Goal: Information Seeking & Learning: Find specific fact

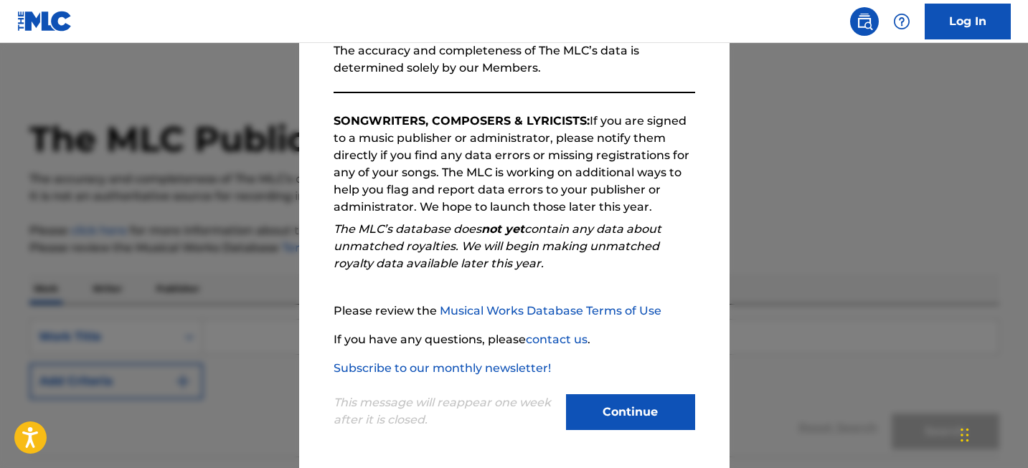
click at [651, 405] on button "Continue" at bounding box center [630, 412] width 129 height 36
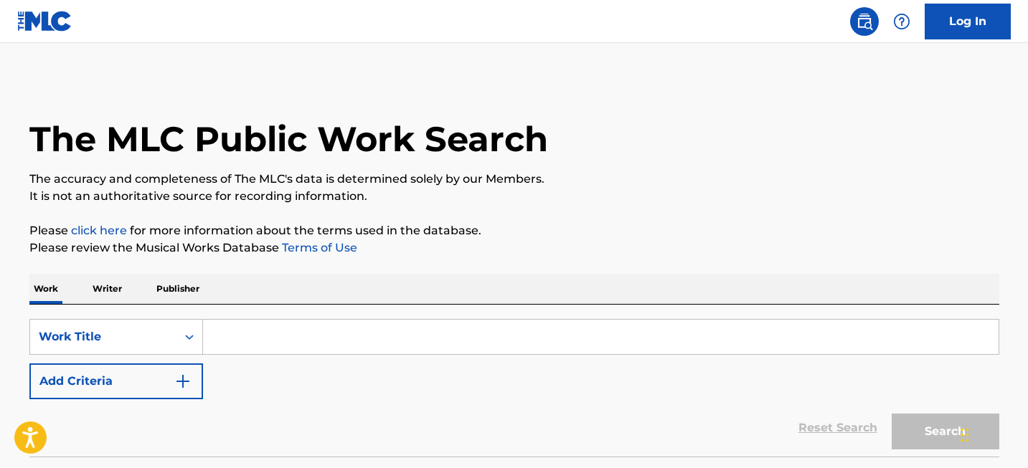
click at [245, 340] on input "Search Form" at bounding box center [600, 337] width 795 height 34
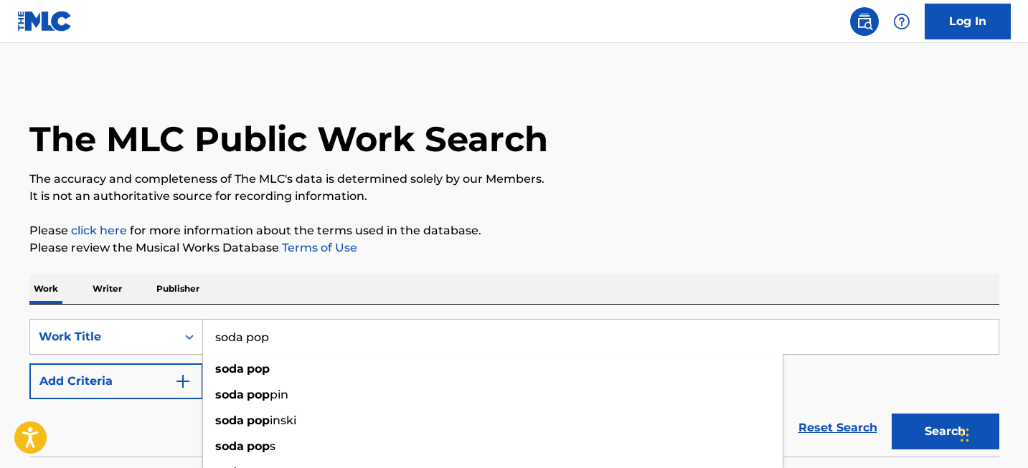
type input "soda pop"
click at [939, 433] on button "Search" at bounding box center [945, 432] width 108 height 36
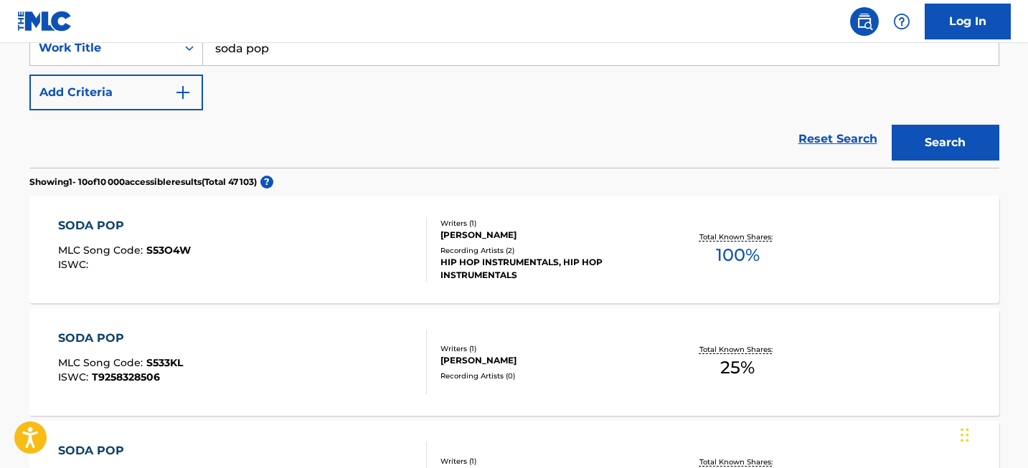
scroll to position [302, 0]
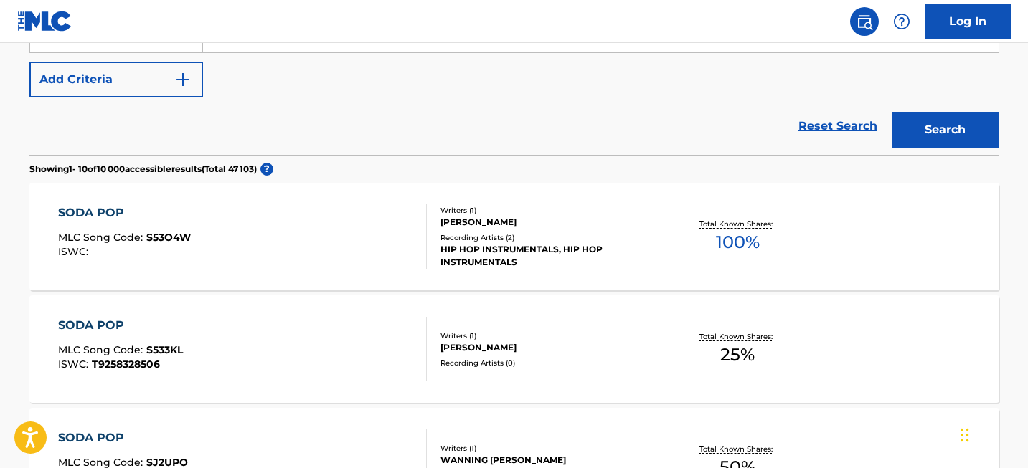
click at [260, 207] on div "SODA POP MLC Song Code : S53O4W ISWC :" at bounding box center [242, 236] width 369 height 65
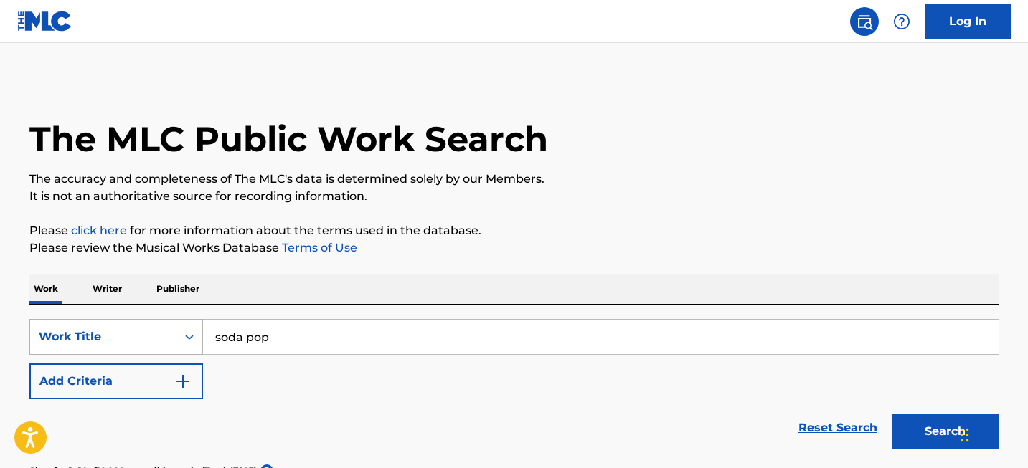
click at [158, 339] on div "Work Title" at bounding box center [116, 337] width 174 height 36
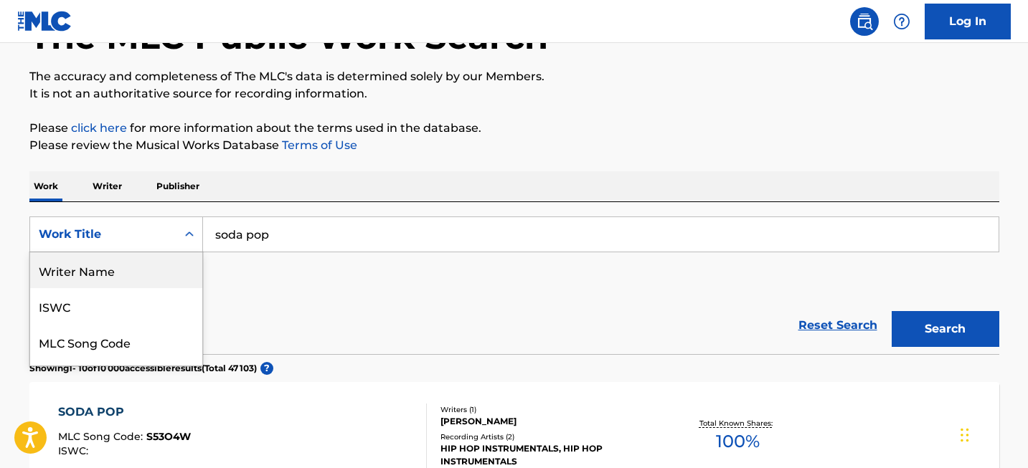
click at [153, 280] on div "Writer Name" at bounding box center [116, 270] width 172 height 36
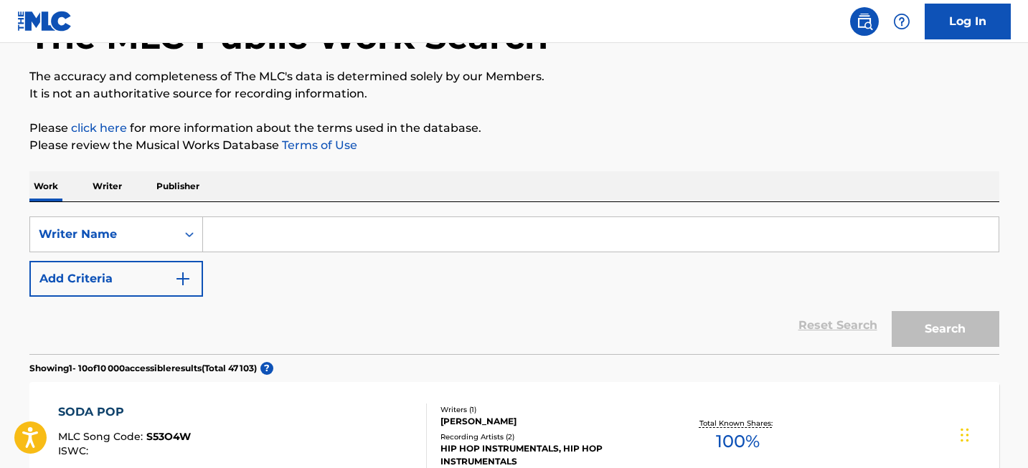
click at [254, 243] on input "Search Form" at bounding box center [600, 234] width 795 height 34
click at [462, 242] on input "Search Form" at bounding box center [600, 234] width 795 height 34
paste input "[PERSON_NAME]"
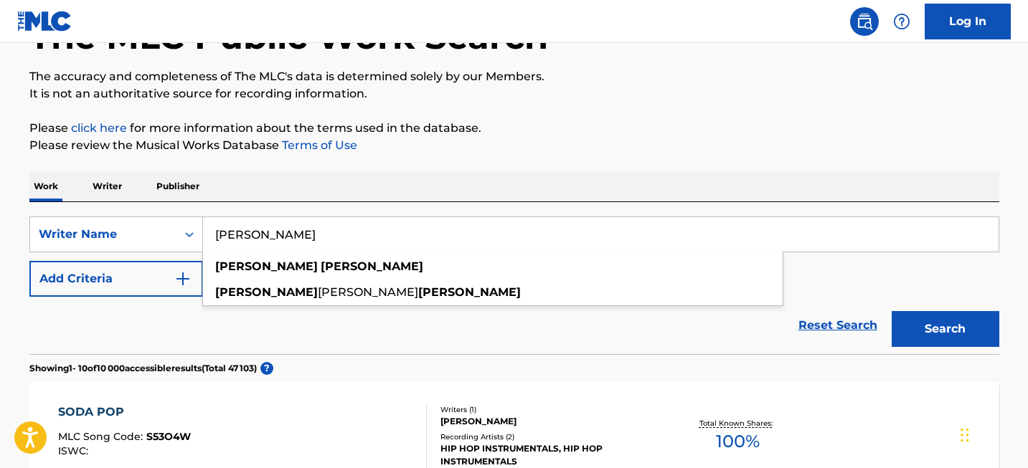
type input "[PERSON_NAME]"
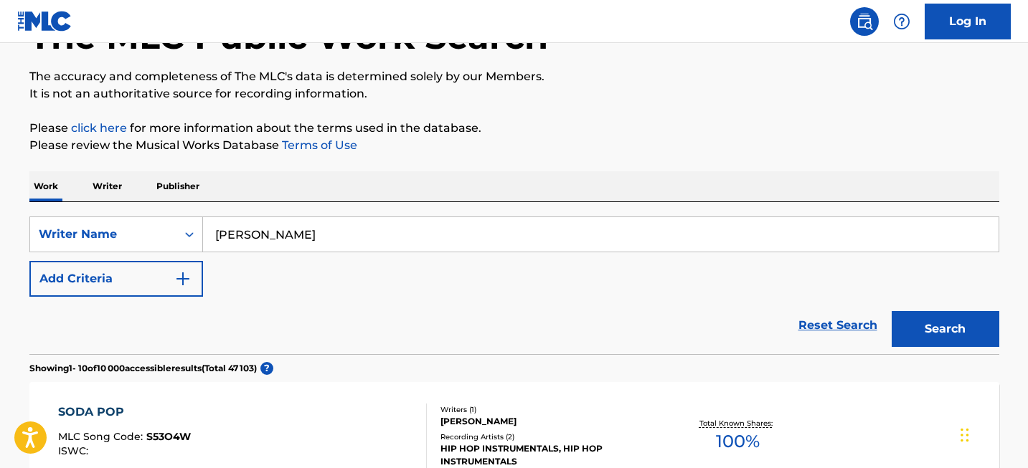
click at [931, 337] on button "Search" at bounding box center [945, 329] width 108 height 36
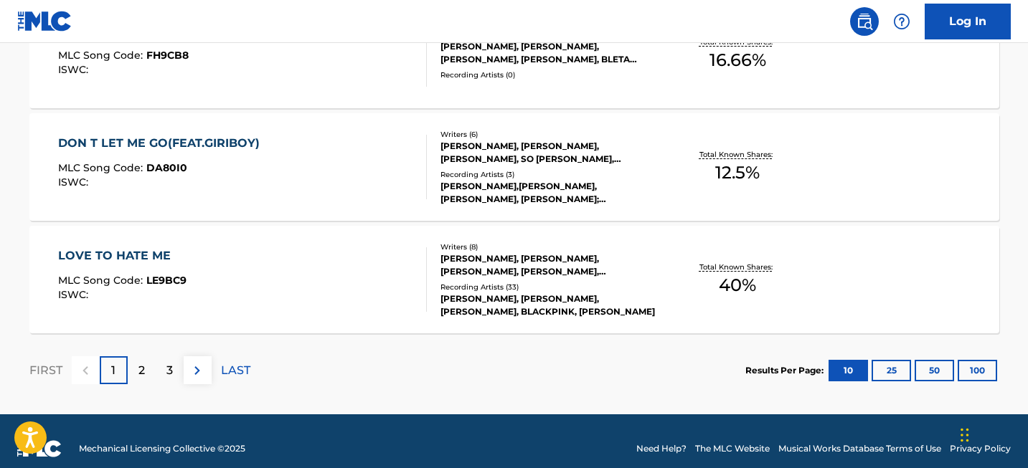
scroll to position [1287, 0]
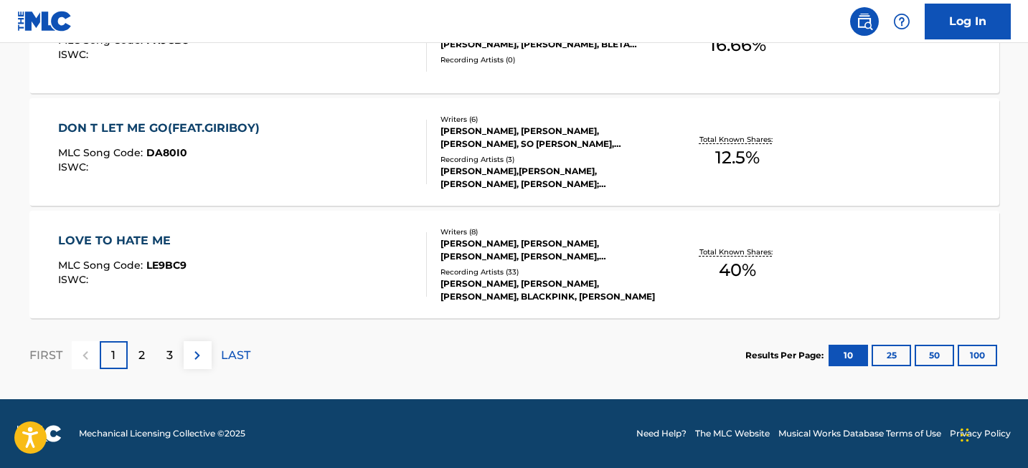
click at [968, 347] on button "100" at bounding box center [976, 356] width 39 height 22
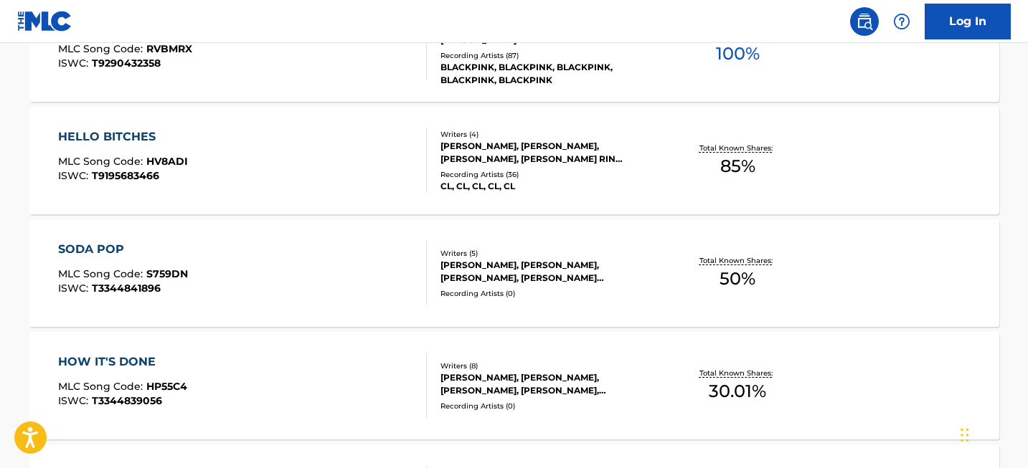
scroll to position [3711, 0]
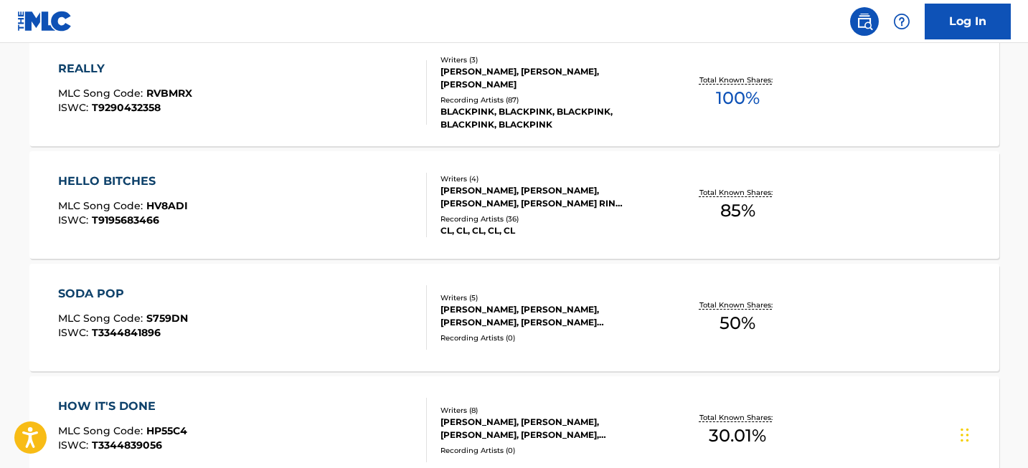
click at [128, 288] on div "SODA POP" at bounding box center [123, 293] width 130 height 17
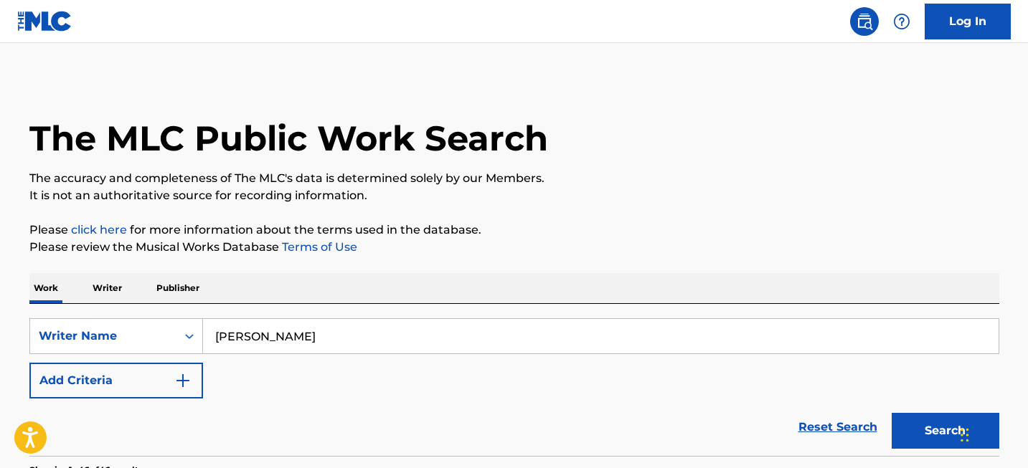
scroll to position [11, 0]
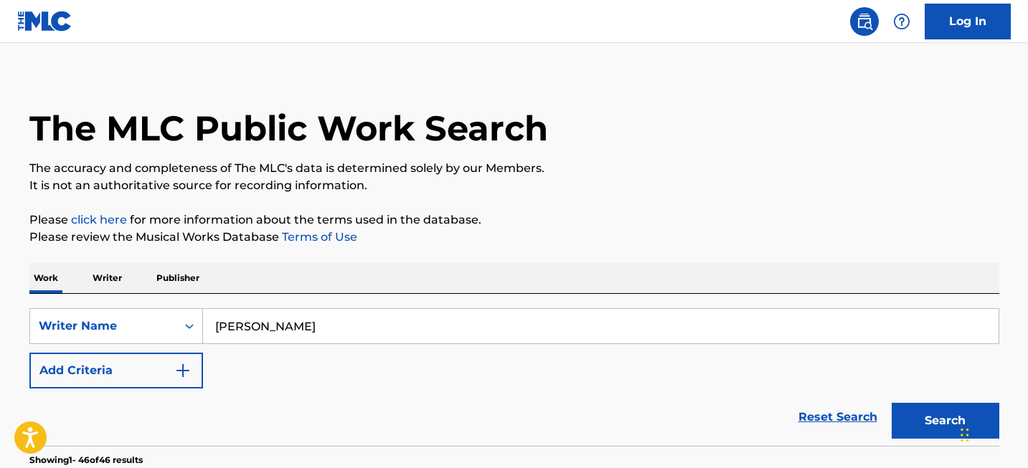
click at [316, 318] on input "[PERSON_NAME]" at bounding box center [600, 326] width 795 height 34
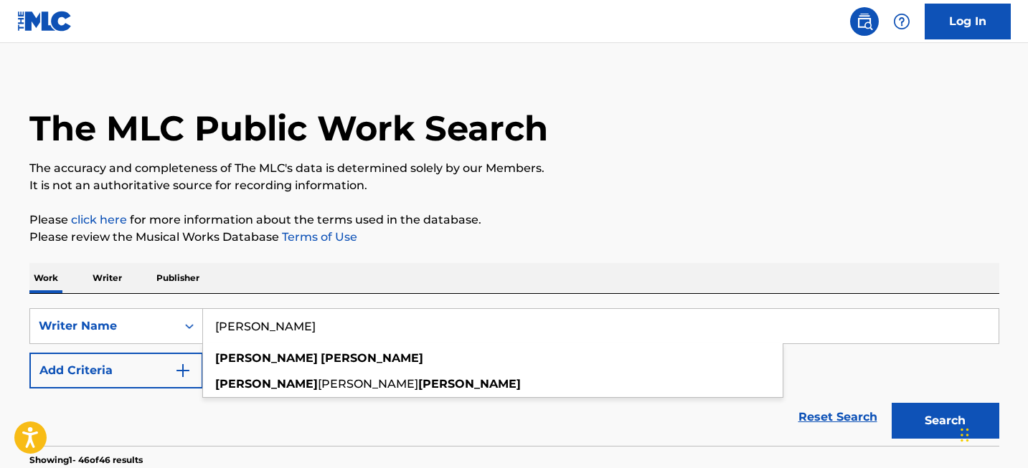
click at [316, 318] on input "[PERSON_NAME]" at bounding box center [600, 326] width 795 height 34
paste input "Kush"
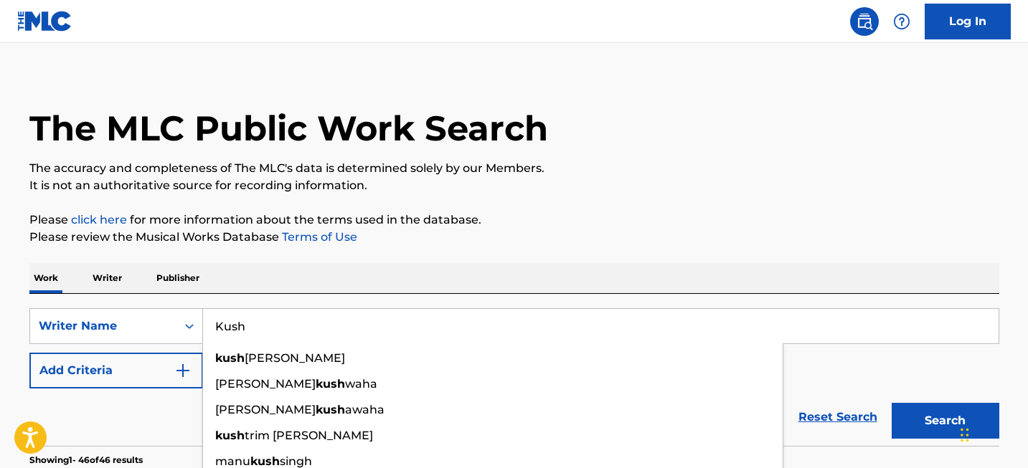
type input "Kush"
click at [946, 419] on button "Search" at bounding box center [945, 421] width 108 height 36
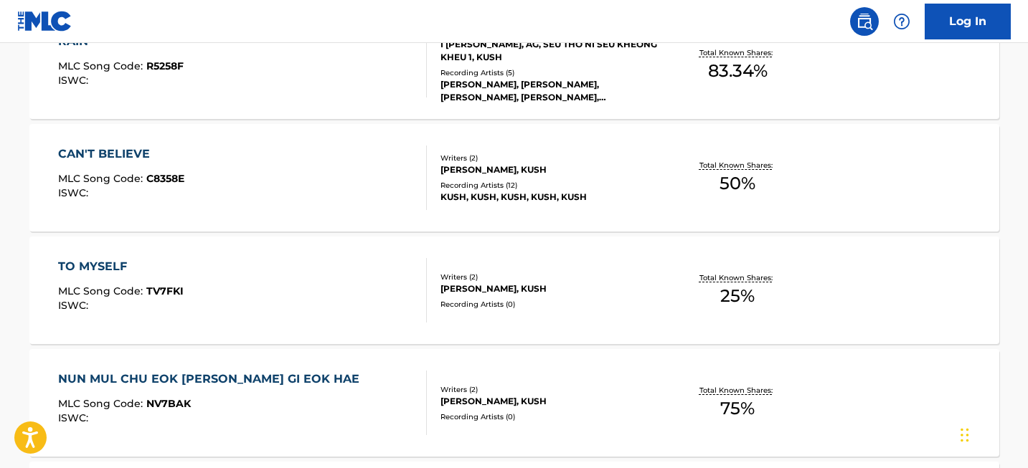
scroll to position [11419, 0]
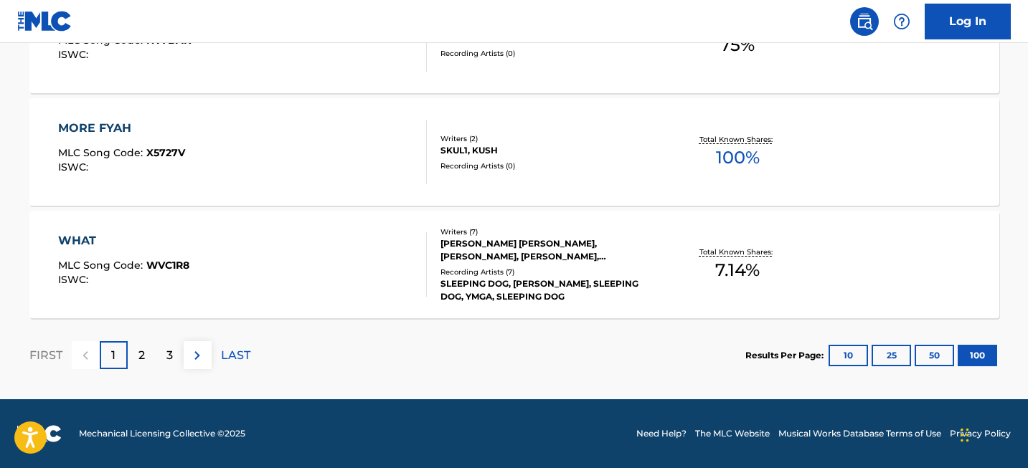
click at [134, 359] on div "2" at bounding box center [142, 355] width 28 height 28
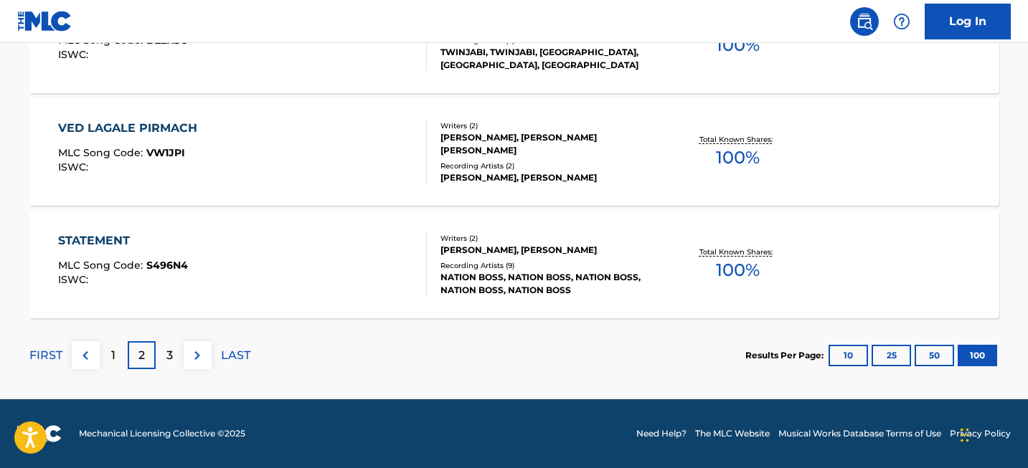
click at [167, 351] on p "3" at bounding box center [169, 355] width 6 height 17
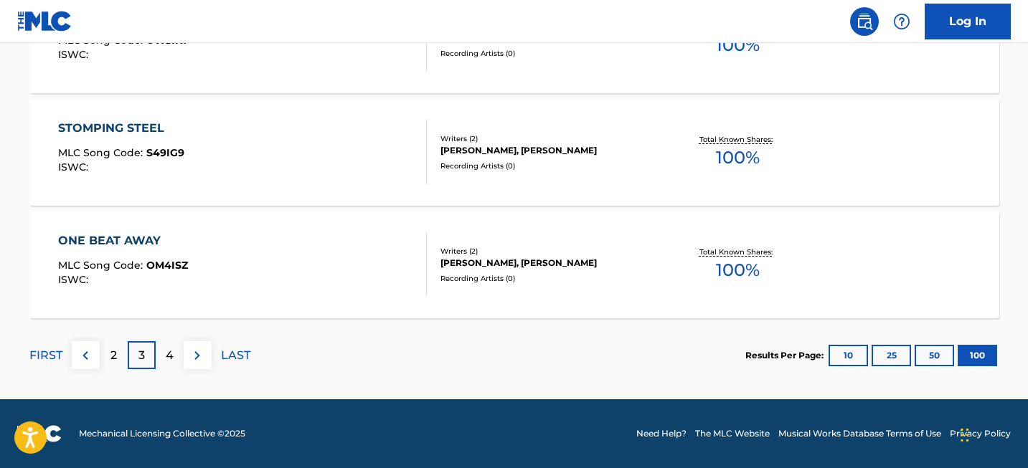
click at [172, 356] on p "4" at bounding box center [170, 355] width 8 height 17
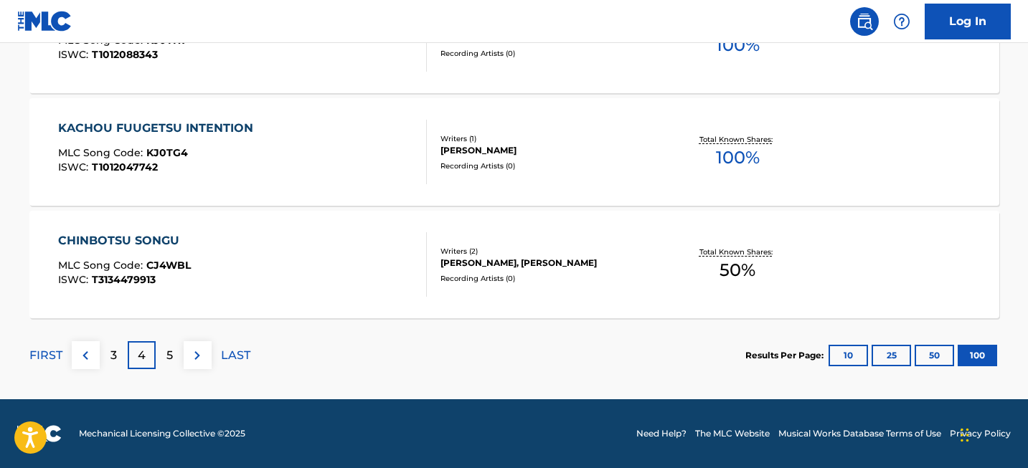
click at [174, 354] on div "5" at bounding box center [170, 355] width 28 height 28
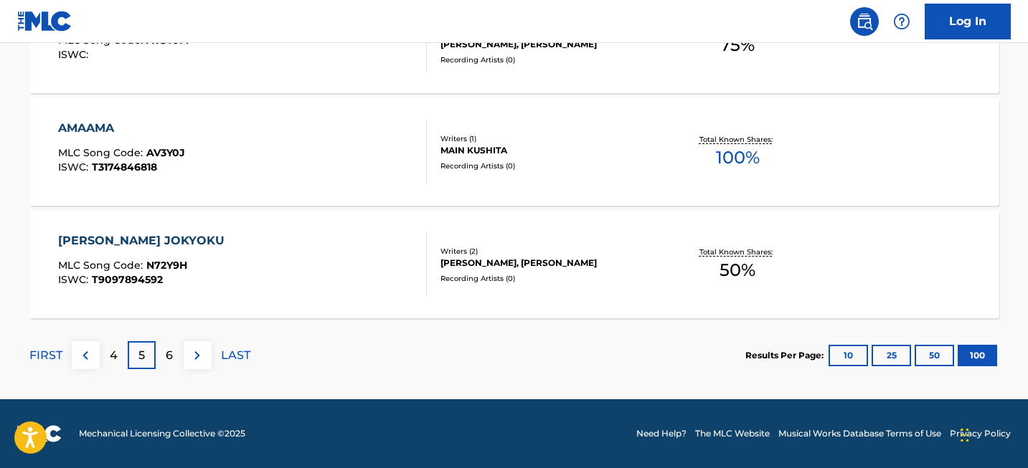
click at [176, 347] on div "6" at bounding box center [170, 355] width 28 height 28
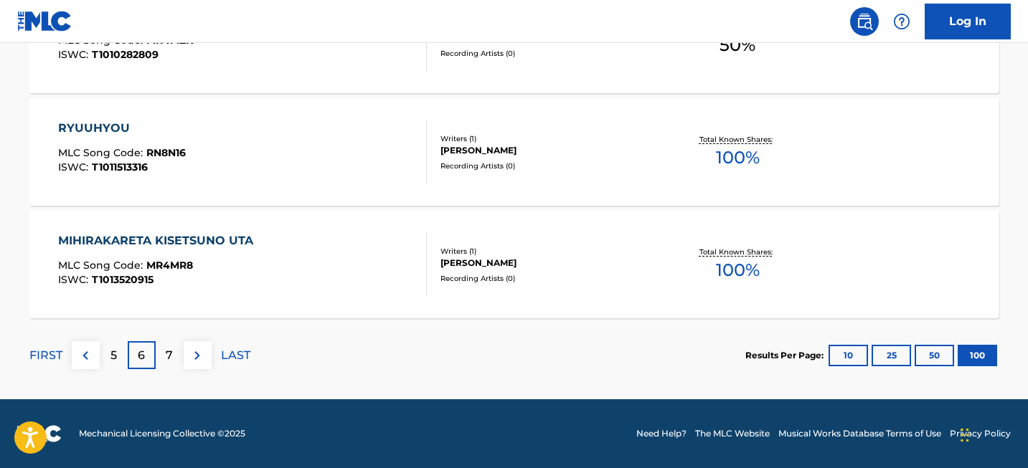
click at [165, 361] on div "7" at bounding box center [170, 355] width 28 height 28
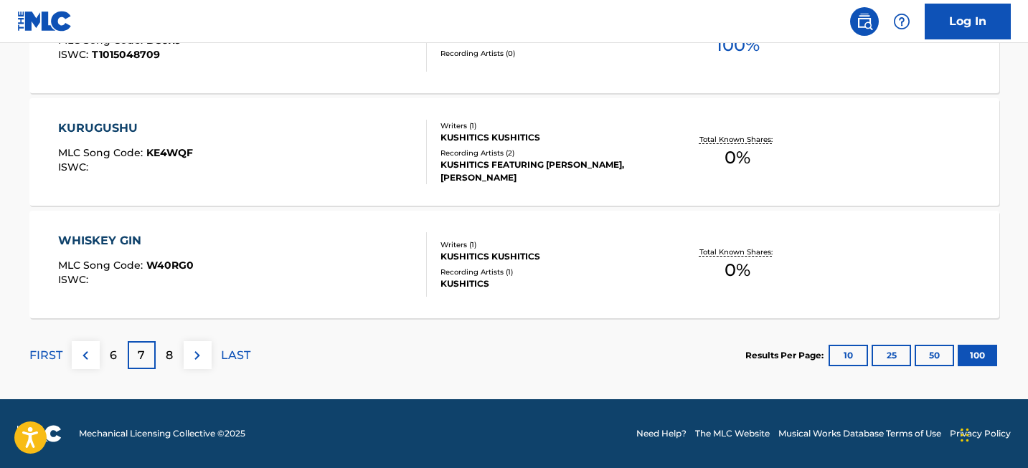
click at [171, 360] on p "8" at bounding box center [169, 355] width 7 height 17
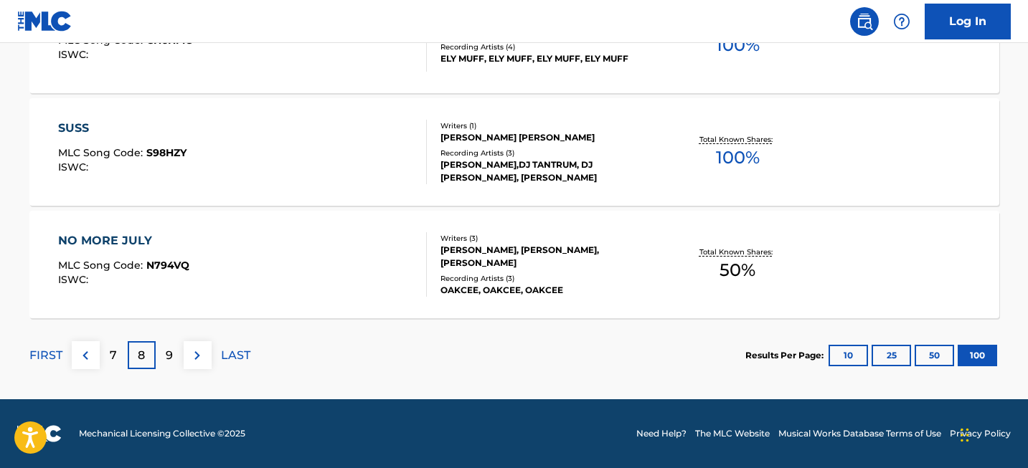
click at [165, 348] on div "9" at bounding box center [170, 355] width 28 height 28
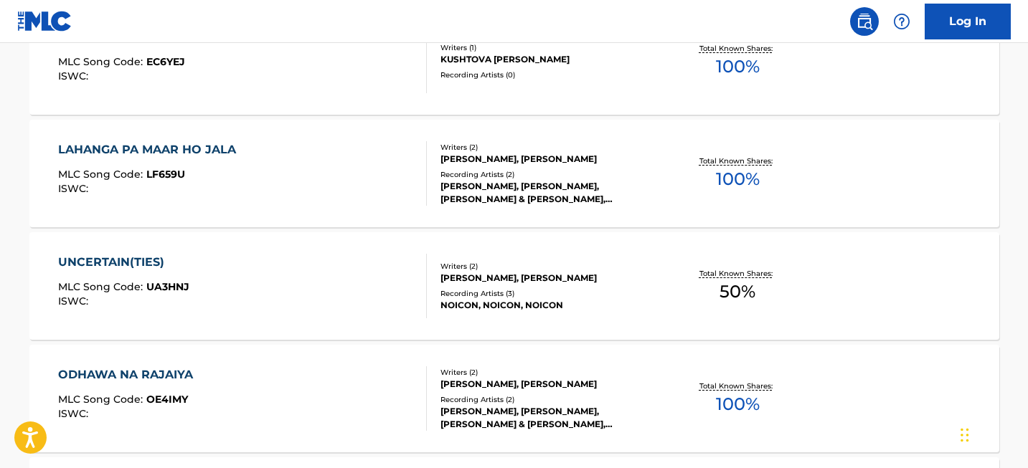
scroll to position [2168, 0]
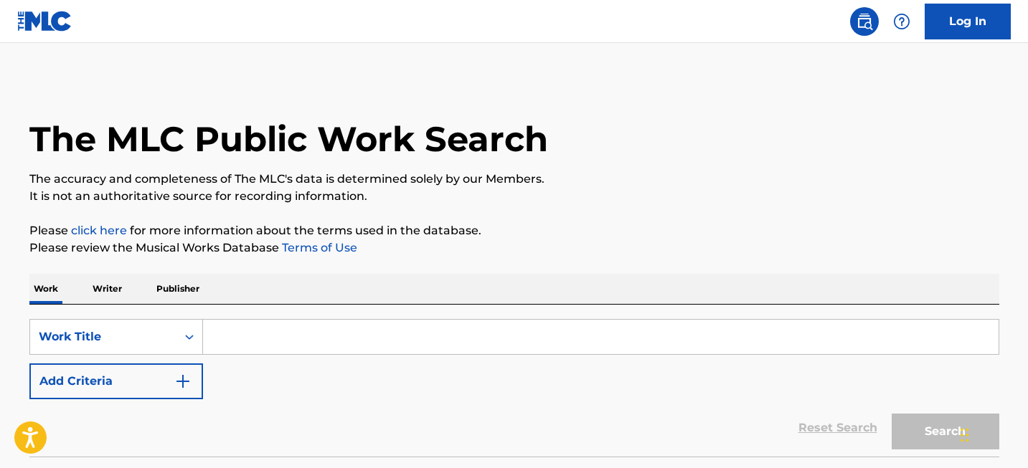
click at [387, 343] on input "Search Form" at bounding box center [600, 337] width 795 height 34
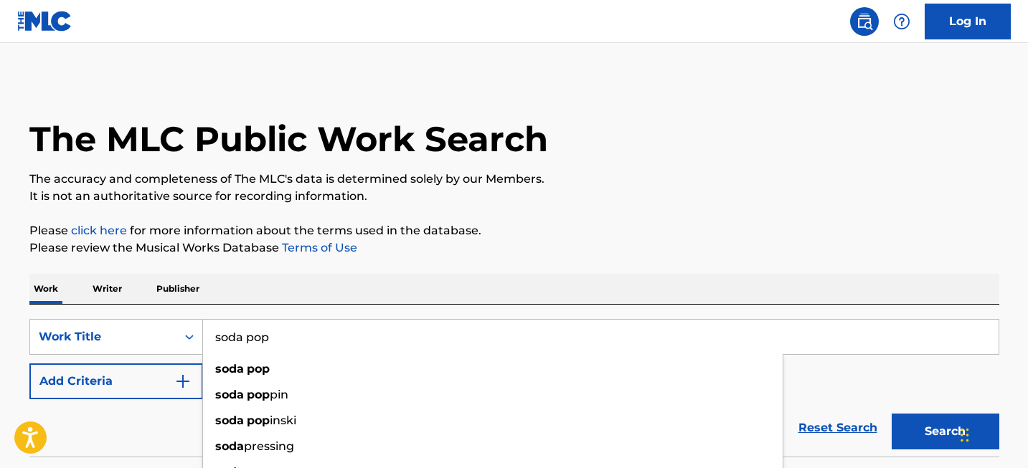
type input "soda pop"
click at [891, 414] on button "Search" at bounding box center [945, 432] width 108 height 36
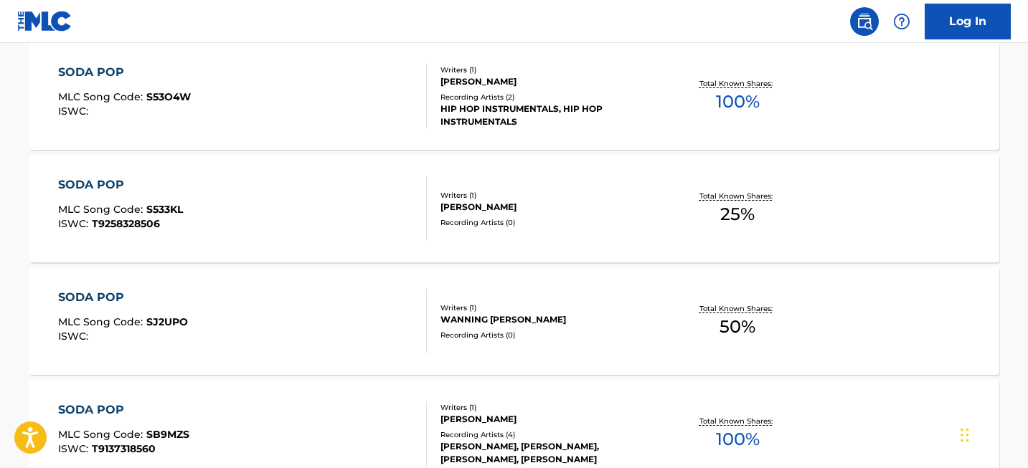
scroll to position [1287, 0]
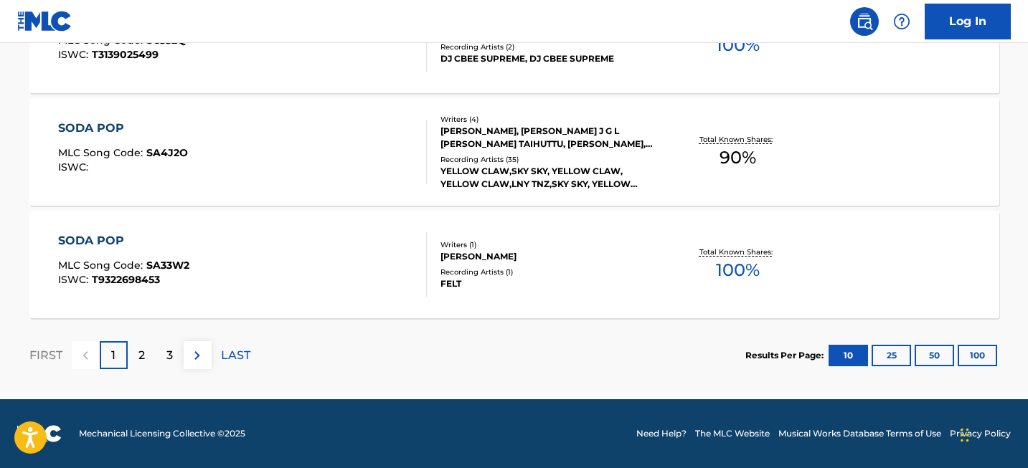
click at [972, 362] on button "100" at bounding box center [976, 356] width 39 height 22
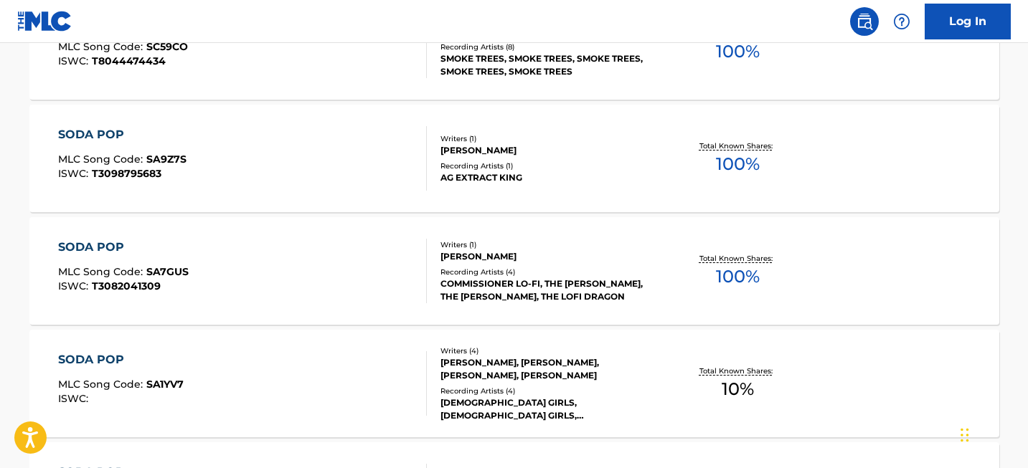
scroll to position [11419, 0]
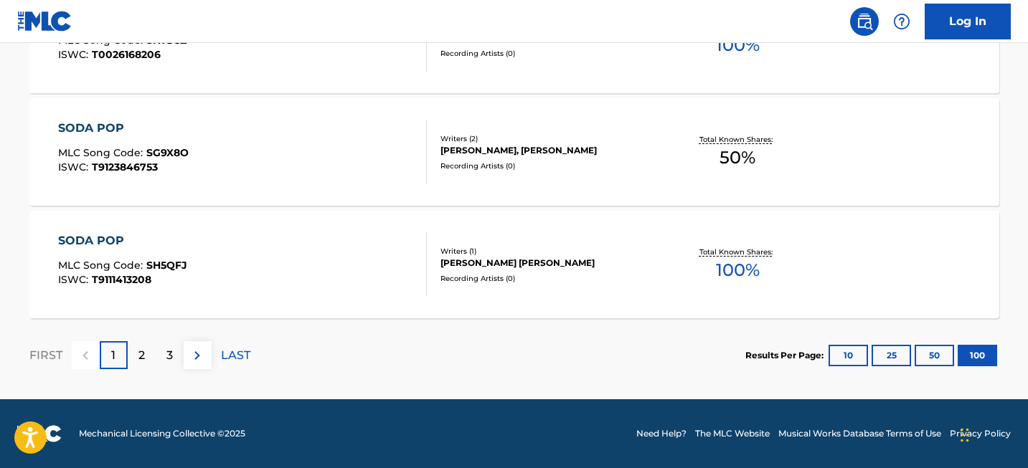
click at [145, 352] on div "2" at bounding box center [142, 355] width 28 height 28
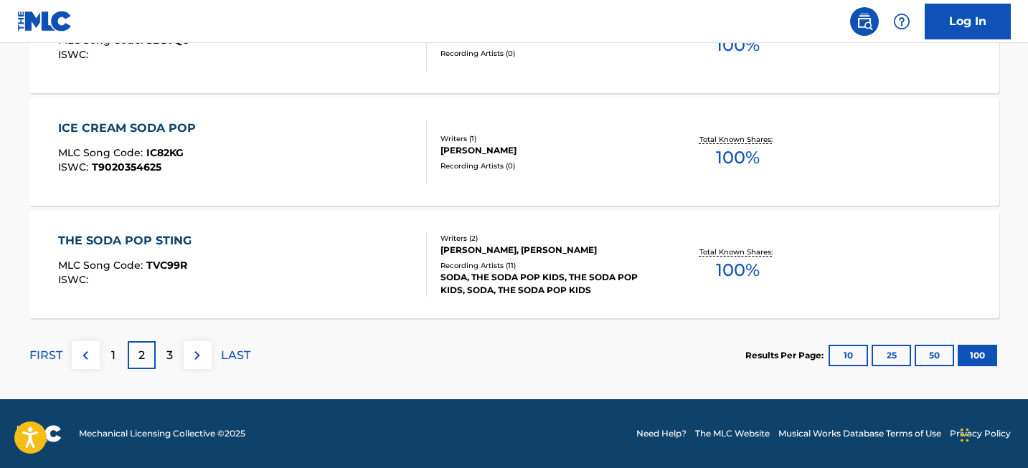
scroll to position [1985, 0]
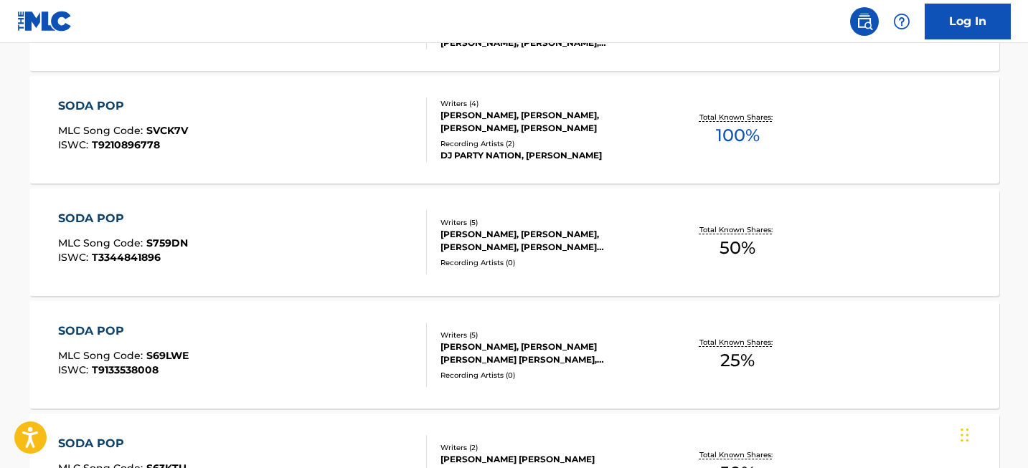
click at [473, 250] on div "[PERSON_NAME], [PERSON_NAME], [PERSON_NAME], [PERSON_NAME] [PERSON_NAME], [PERS…" at bounding box center [548, 241] width 217 height 26
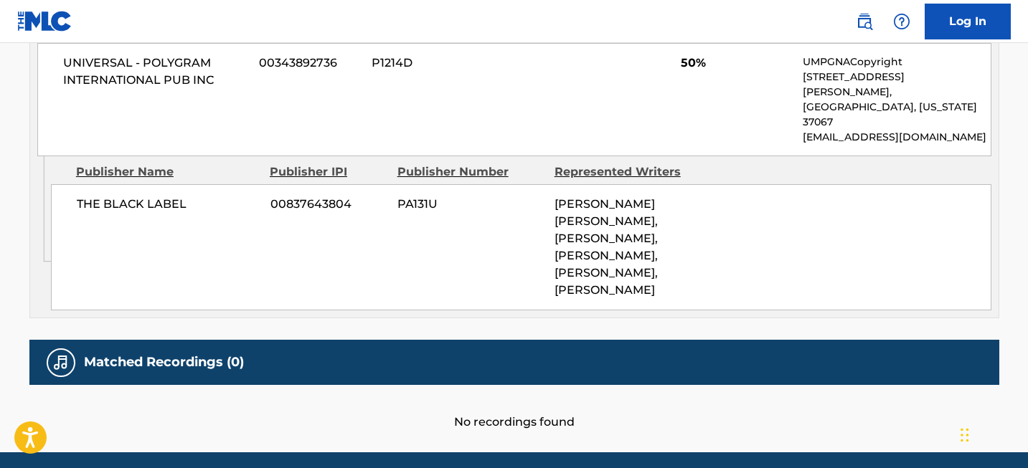
scroll to position [806, 0]
